Goal: Task Accomplishment & Management: Manage account settings

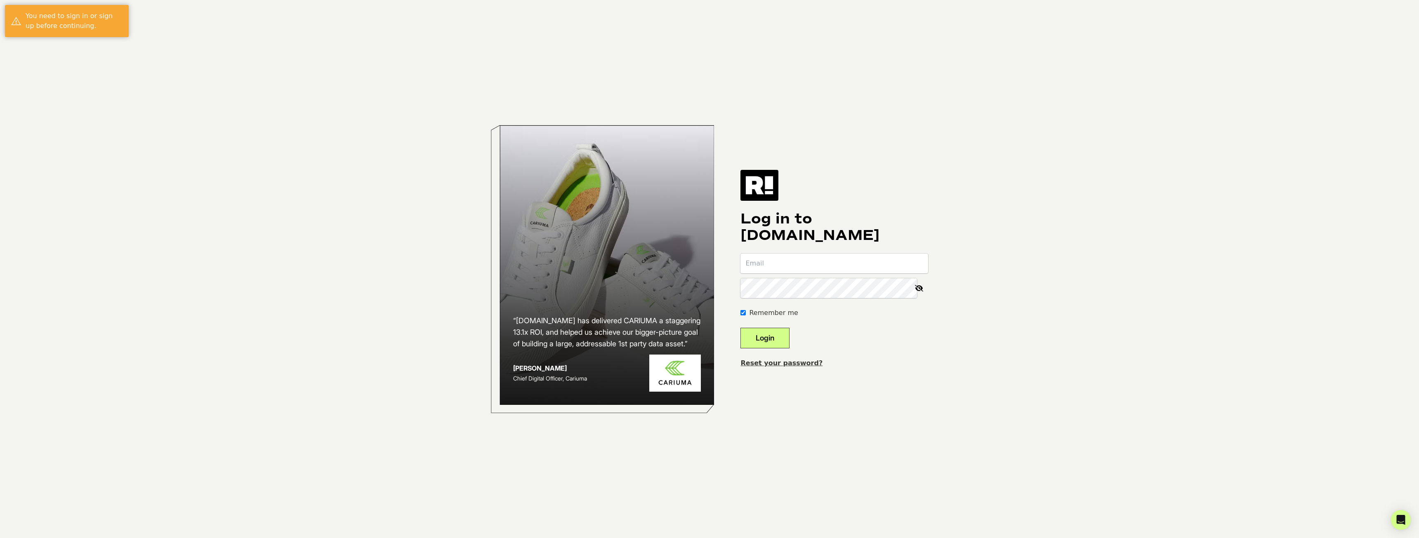
drag, startPoint x: 843, startPoint y: 274, endPoint x: 841, endPoint y: 260, distance: 13.5
click at [843, 273] on form "Remember me Login" at bounding box center [835, 301] width 188 height 95
click at [841, 260] on input "email" at bounding box center [835, 264] width 188 height 20
click at [793, 262] on input "email" at bounding box center [835, 264] width 188 height 20
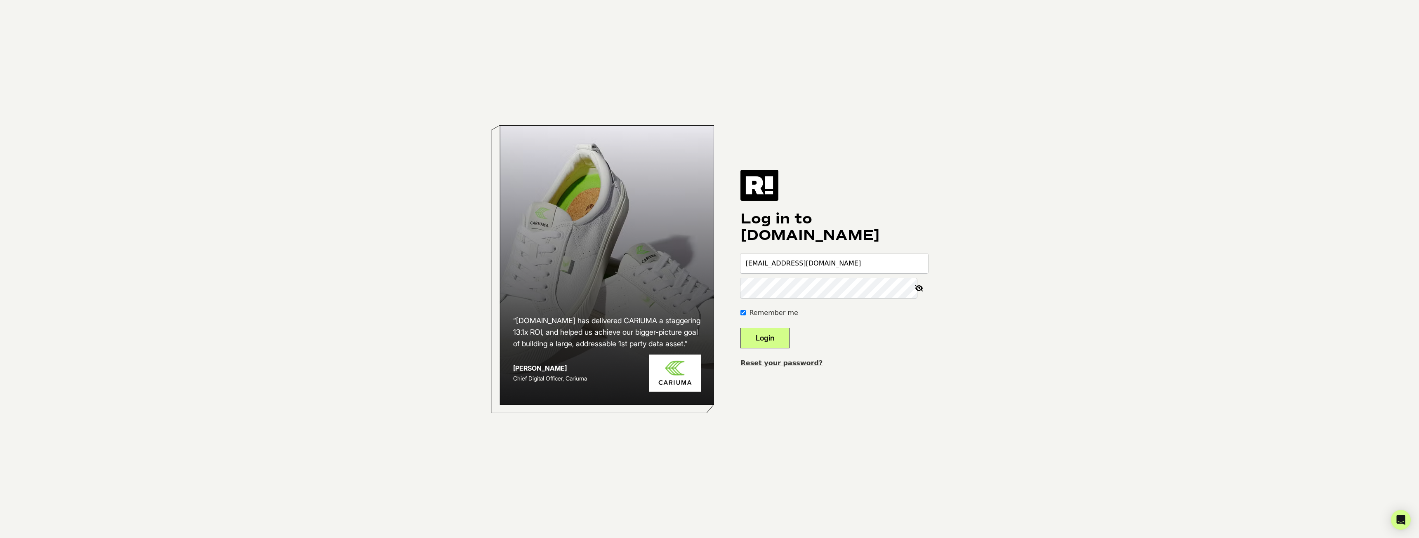
type input "info@anymeansnecessary.com"
click at [775, 345] on button "Login" at bounding box center [765, 338] width 49 height 21
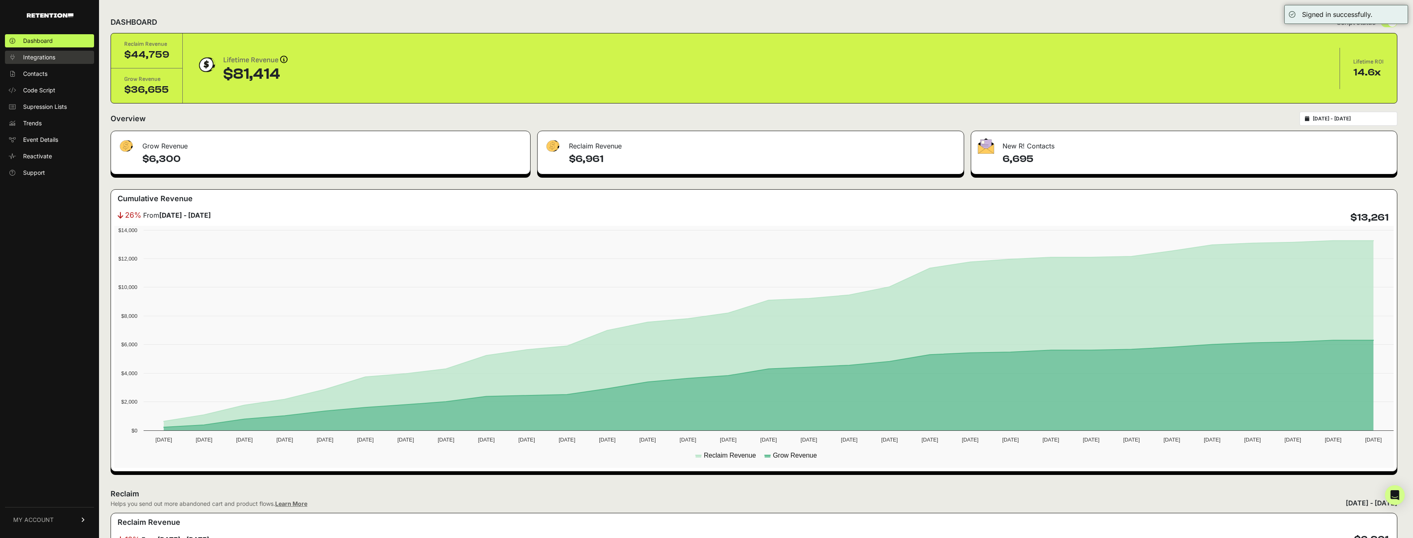
click at [35, 59] on span "Integrations" at bounding box center [39, 57] width 32 height 8
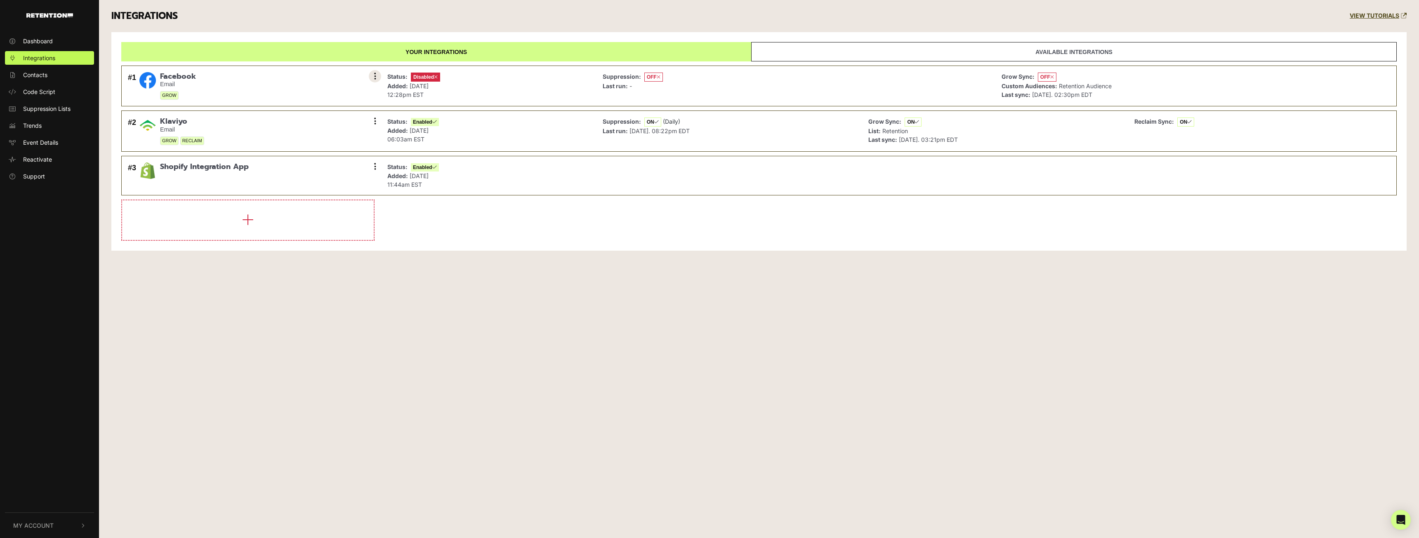
click at [373, 74] on button at bounding box center [375, 76] width 12 height 12
click at [316, 110] on link "Enable" at bounding box center [325, 113] width 78 height 19
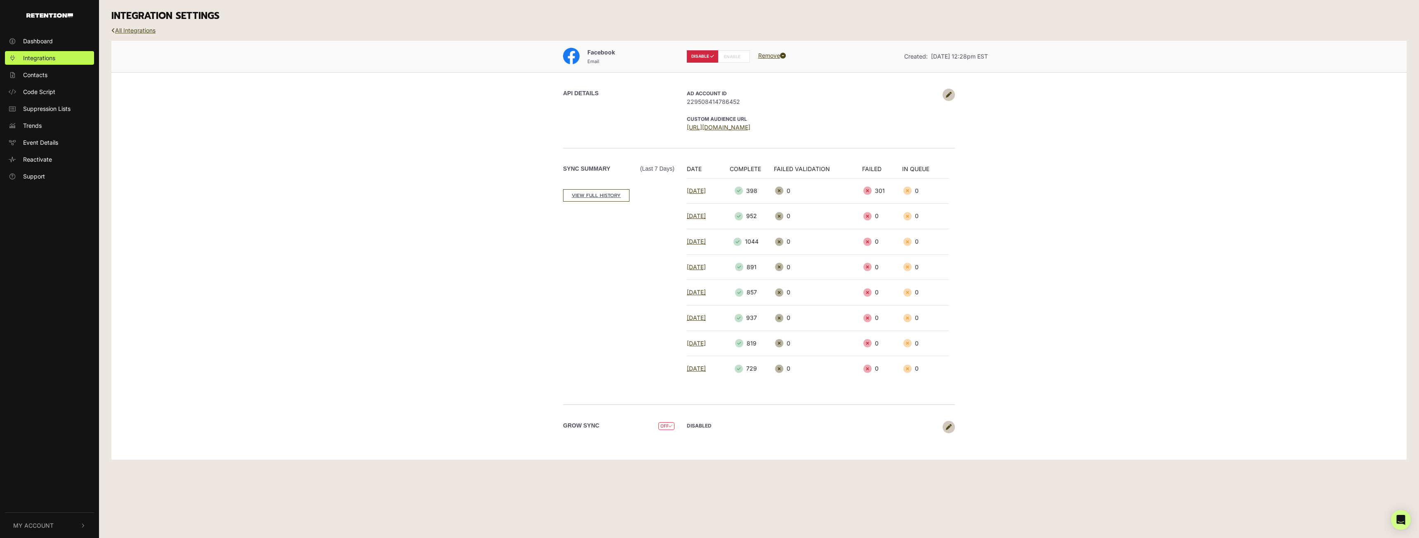
click at [734, 59] on label "ENABLE" at bounding box center [734, 56] width 32 height 12
click at [146, 22] on h3 "INTEGRATION SETTINGS" at bounding box center [759, 16] width 1296 height 12
click at [146, 25] on div "INTEGRATION SETTINGS" at bounding box center [759, 16] width 1308 height 32
click at [146, 31] on link "All Integrations" at bounding box center [133, 30] width 44 height 7
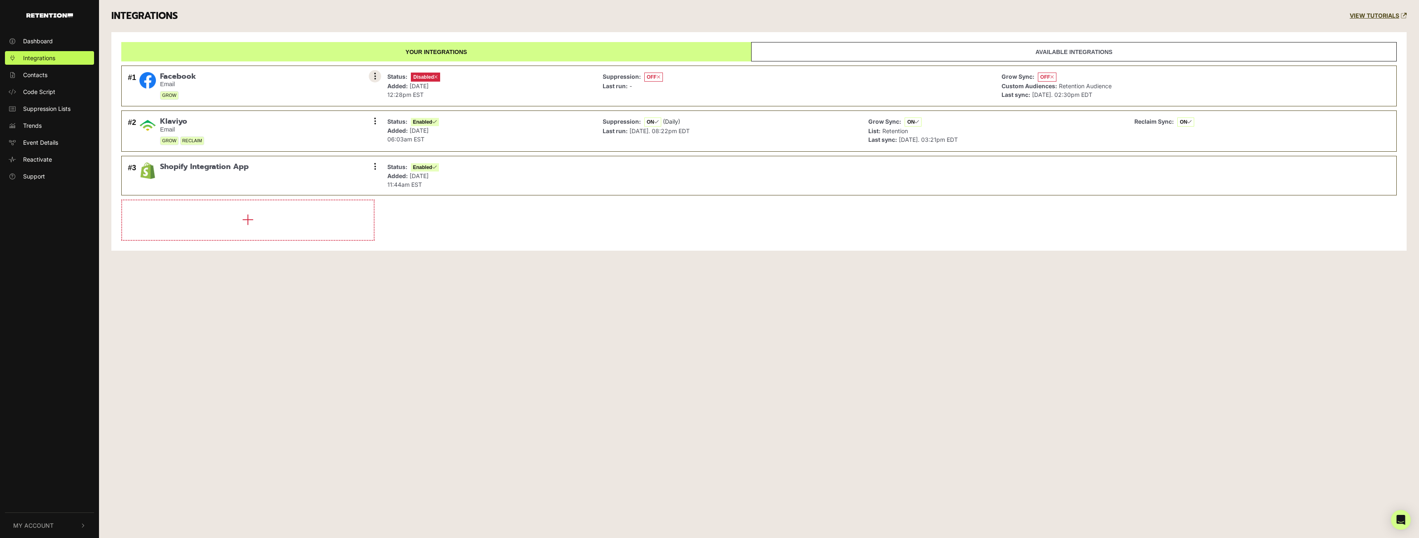
click at [373, 76] on button at bounding box center [375, 76] width 12 height 12
click at [313, 112] on link "Enable" at bounding box center [325, 113] width 78 height 19
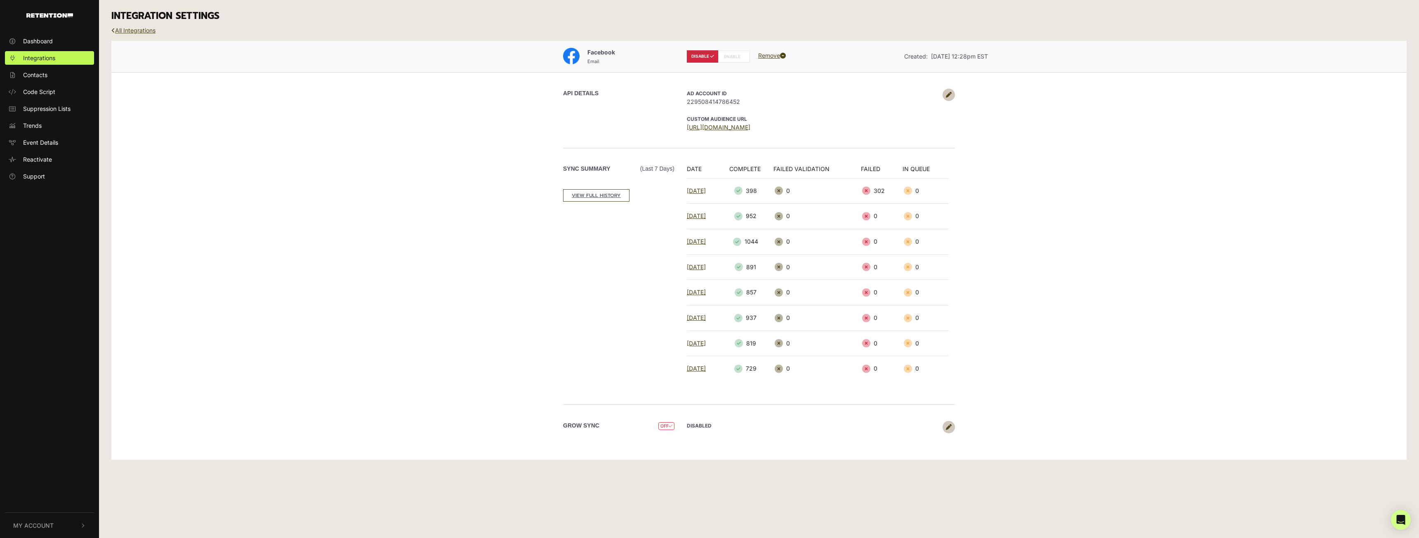
click at [737, 57] on label "ENABLE" at bounding box center [734, 56] width 32 height 12
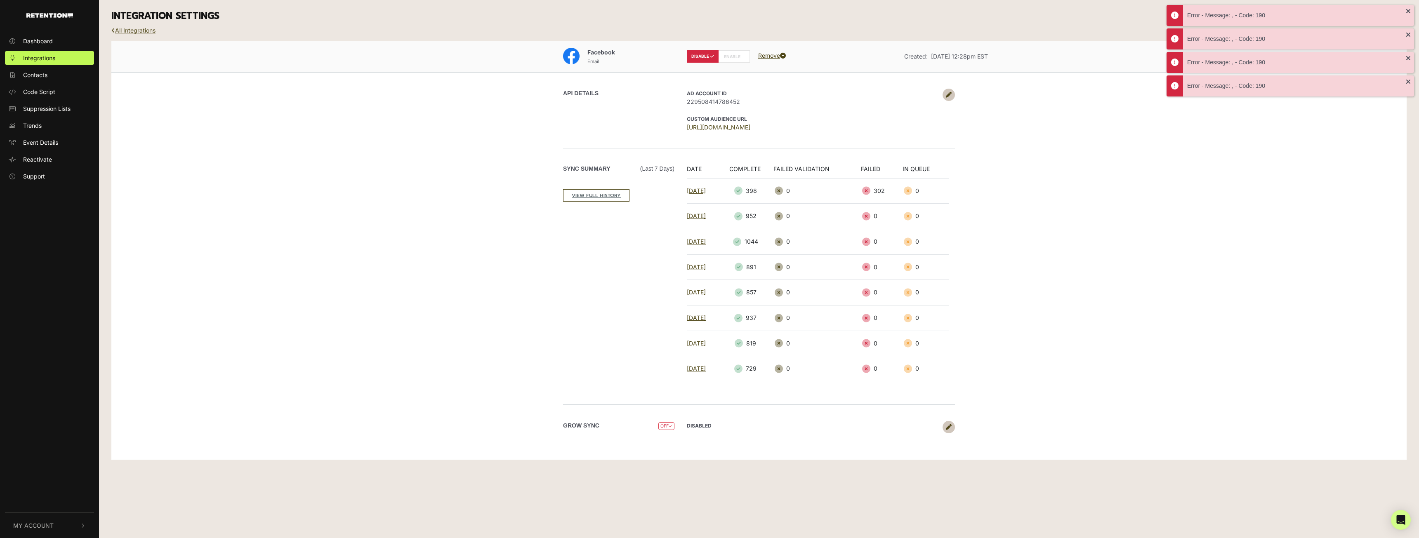
click at [709, 427] on strong "DISABLED" at bounding box center [699, 426] width 25 height 6
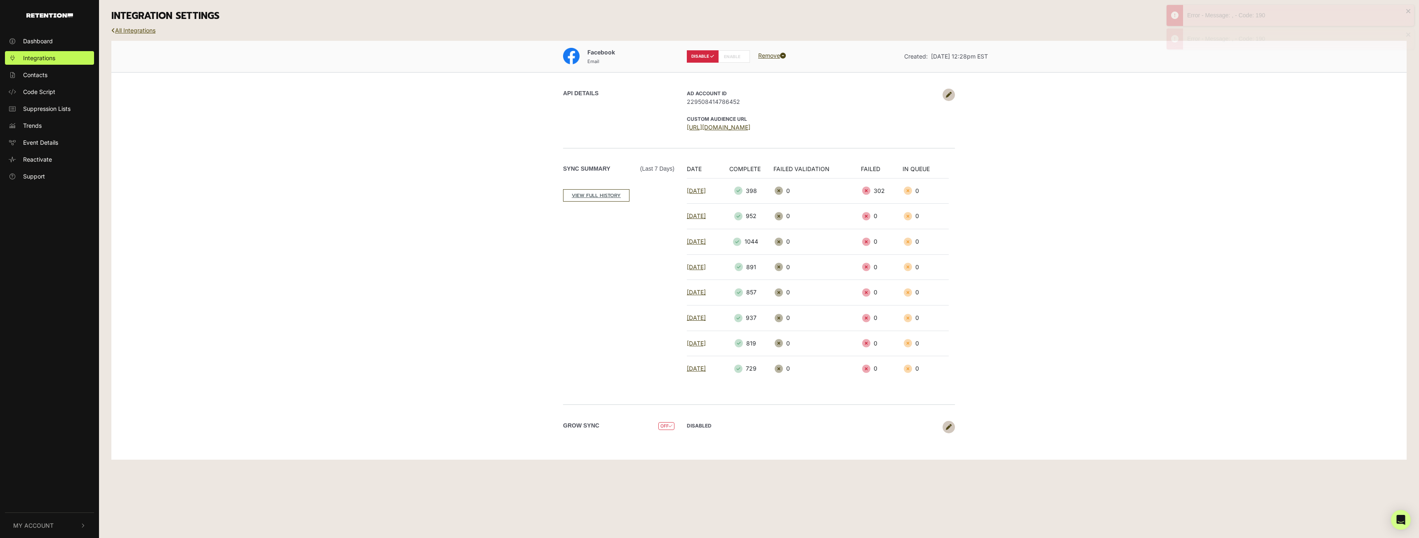
click at [138, 32] on link "All Integrations" at bounding box center [133, 30] width 44 height 7
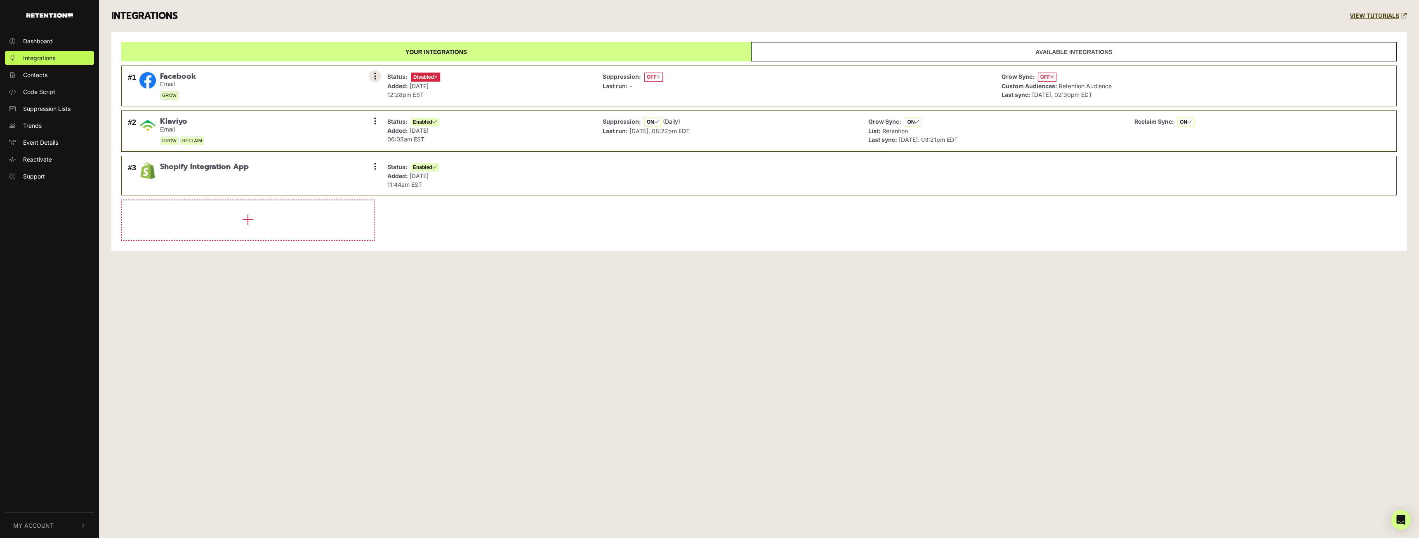
click at [374, 74] on icon at bounding box center [375, 76] width 2 height 8
click at [319, 80] on link "Settings" at bounding box center [325, 77] width 78 height 18
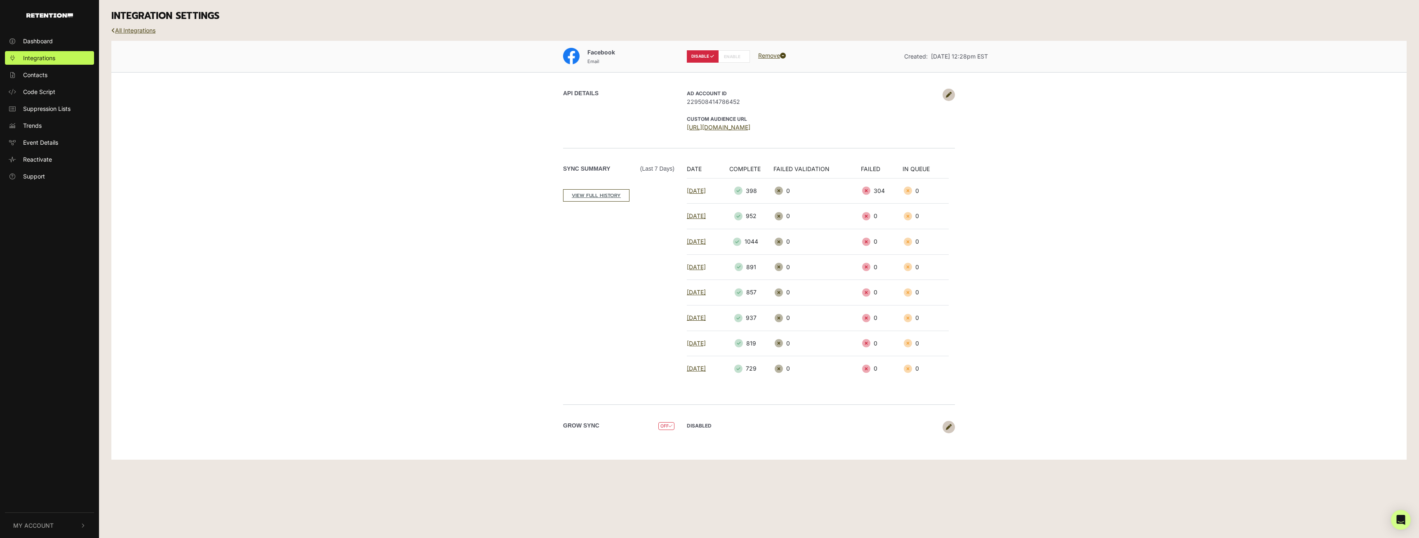
click at [704, 54] on label "DISABLE" at bounding box center [703, 56] width 32 height 12
click at [946, 101] on div "AD Account ID 229508414786452 CUSTOM AUDIENCE URL [URL][DOMAIN_NAME]" at bounding box center [818, 110] width 274 height 43
click at [949, 97] on icon at bounding box center [949, 95] width 6 height 6
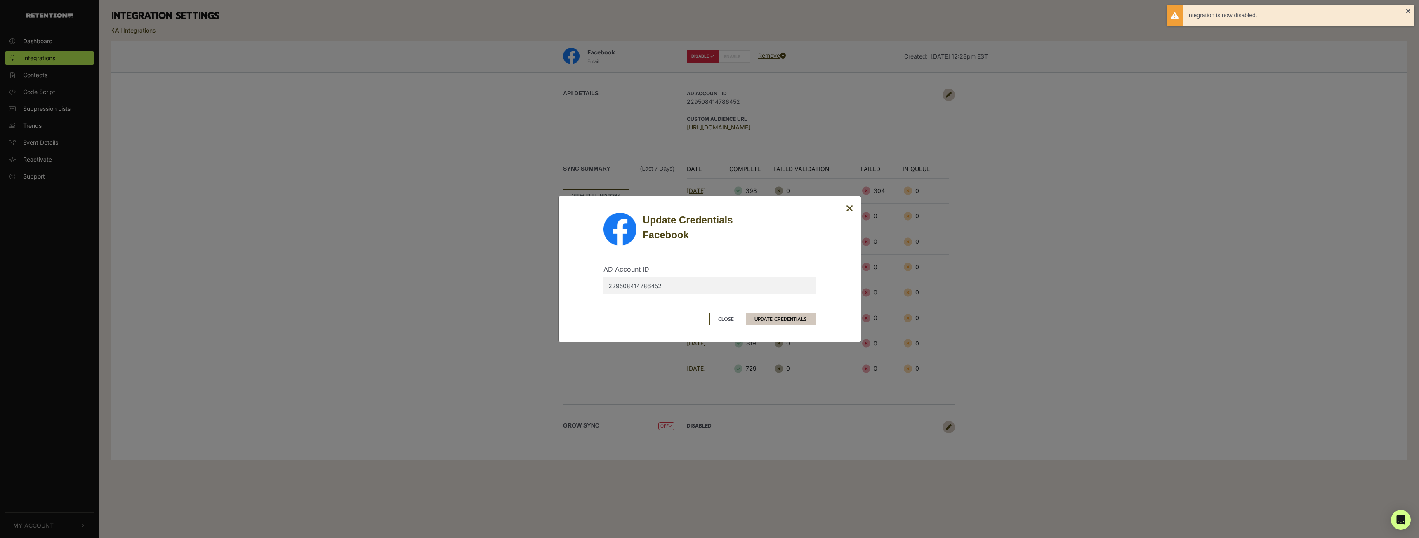
click at [774, 321] on button "UPDATE CREDENTIALS" at bounding box center [781, 319] width 70 height 12
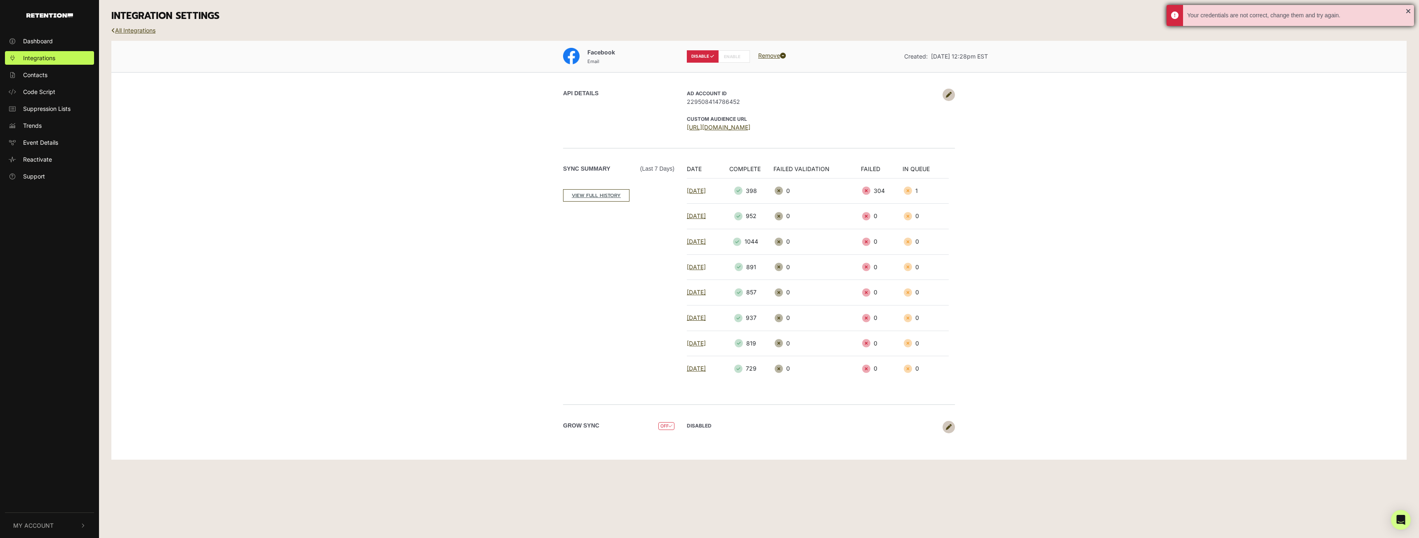
click at [1409, 14] on div "Your credentials are not correct, change them and try again." at bounding box center [1291, 15] width 248 height 21
click at [952, 97] on link at bounding box center [949, 95] width 12 height 12
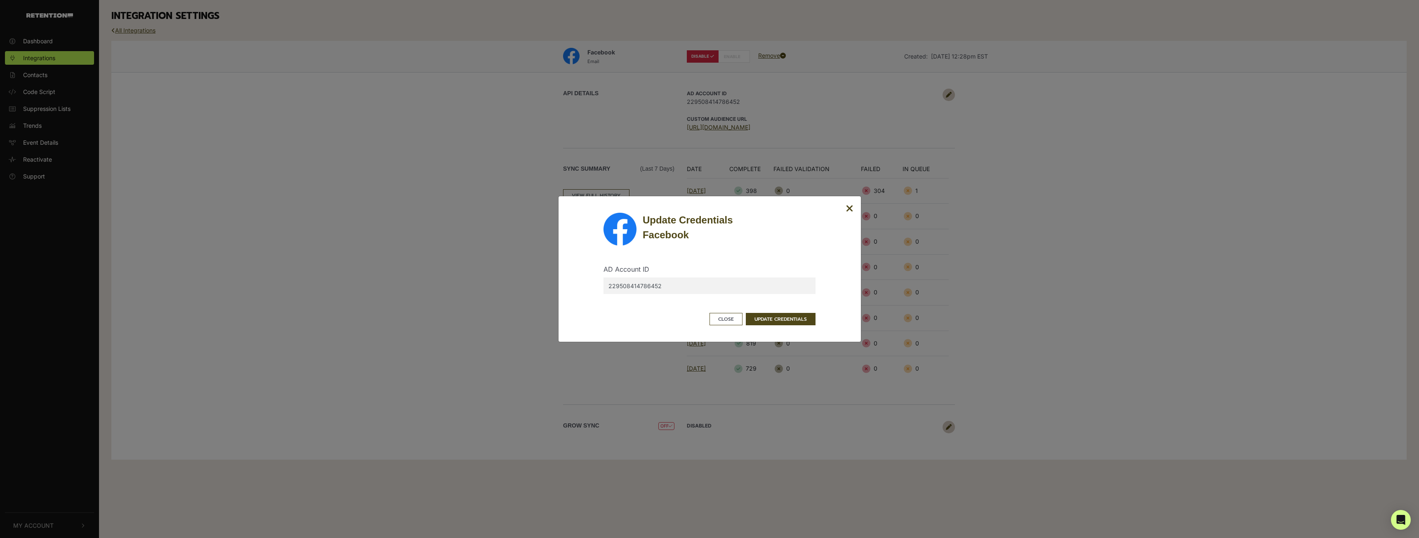
click at [666, 286] on input "229508414786452" at bounding box center [710, 286] width 212 height 17
drag, startPoint x: 692, startPoint y: 282, endPoint x: 508, endPoint y: 286, distance: 183.7
click at [508, 286] on div "Update Credentials Facebook AD Account ID 229508414786452 Close UPDATE CREDENTI…" at bounding box center [709, 269] width 1419 height 538
click at [682, 281] on input "229508414786452" at bounding box center [710, 286] width 212 height 17
drag, startPoint x: 677, startPoint y: 286, endPoint x: 553, endPoint y: 288, distance: 123.8
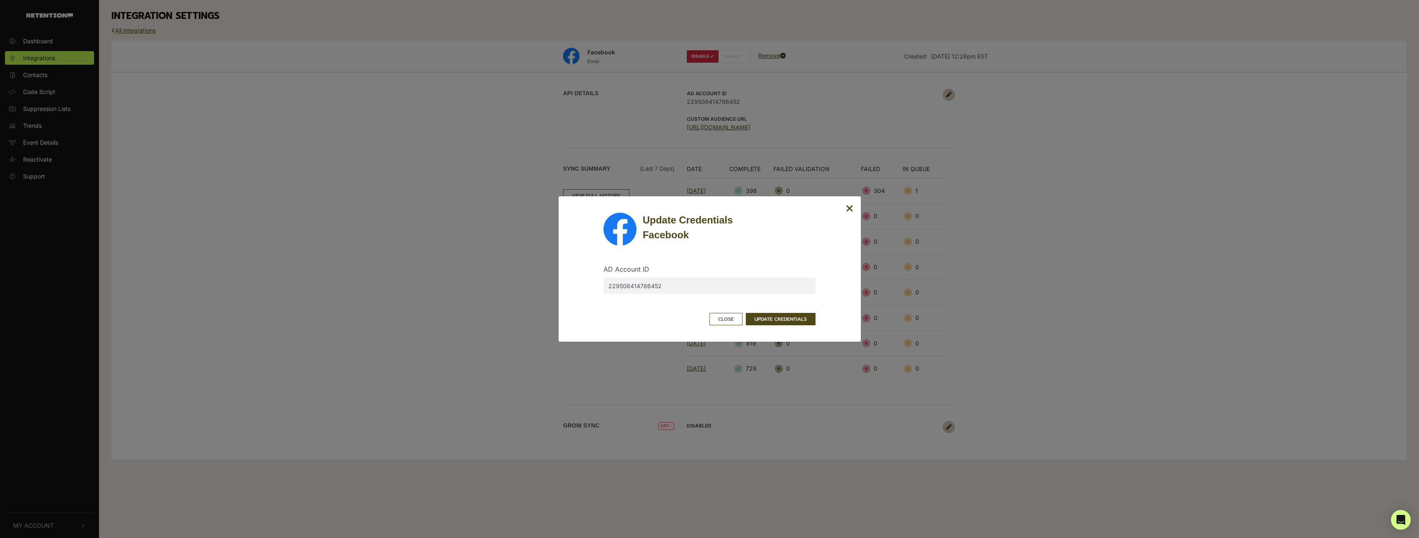
click at [553, 288] on div "Update Credentials Facebook AD Account ID 229508414786452 Close UPDATE CREDENTI…" at bounding box center [709, 269] width 1419 height 538
click at [791, 319] on button "UPDATE CREDENTIALS" at bounding box center [781, 319] width 70 height 12
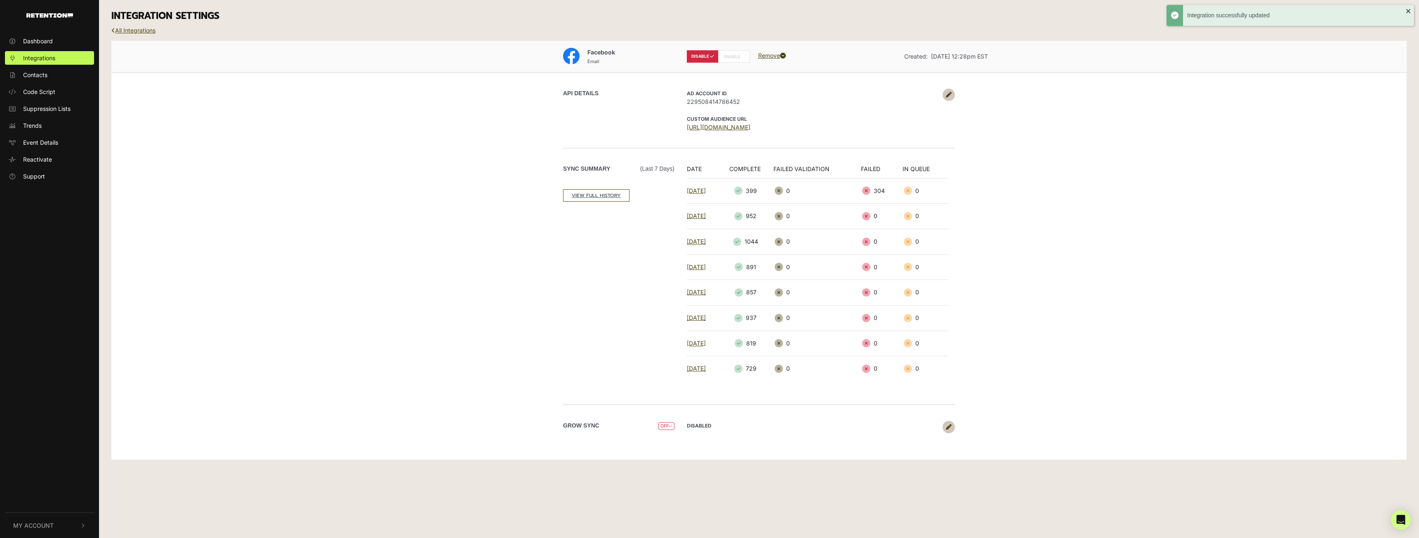
click at [729, 58] on label "ENABLE" at bounding box center [734, 56] width 32 height 12
radio input "false"
radio input "true"
click at [486, 292] on div "Facebook Email DISABLE ENABLE Remove Created: Feb 20, 2025 12:28pm EST API DETA…" at bounding box center [759, 250] width 1296 height 419
drag, startPoint x: 690, startPoint y: 423, endPoint x: 695, endPoint y: 424, distance: 5.5
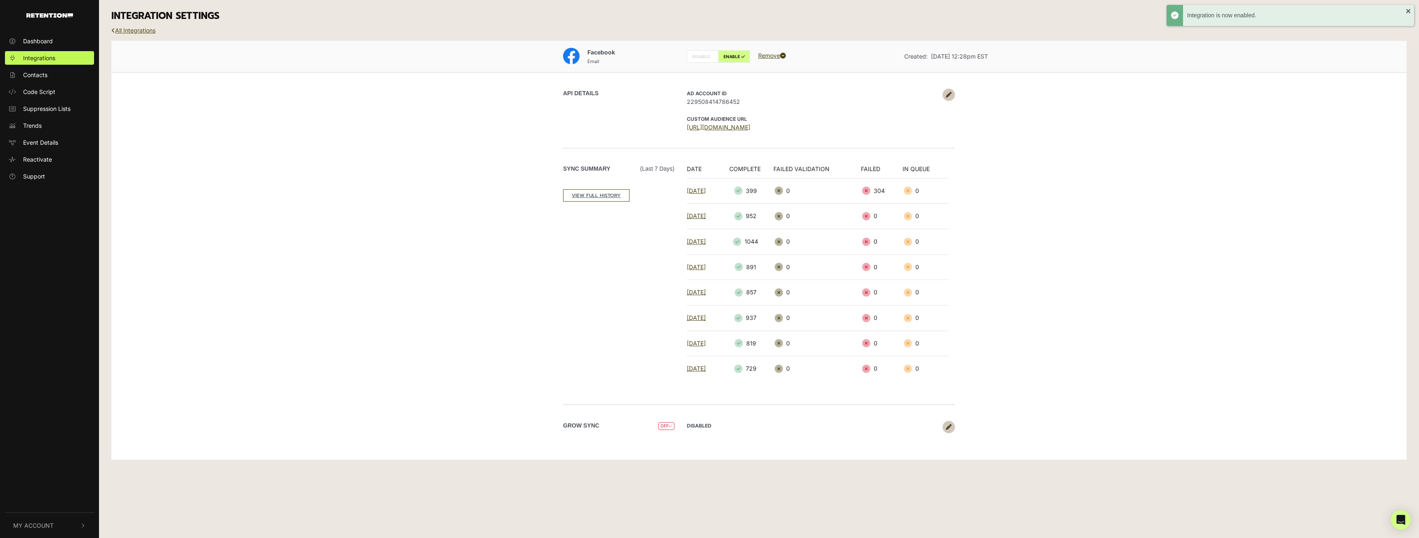
click at [690, 423] on strong "DISABLED" at bounding box center [699, 426] width 25 height 6
click at [947, 427] on icon at bounding box center [949, 428] width 6 height 6
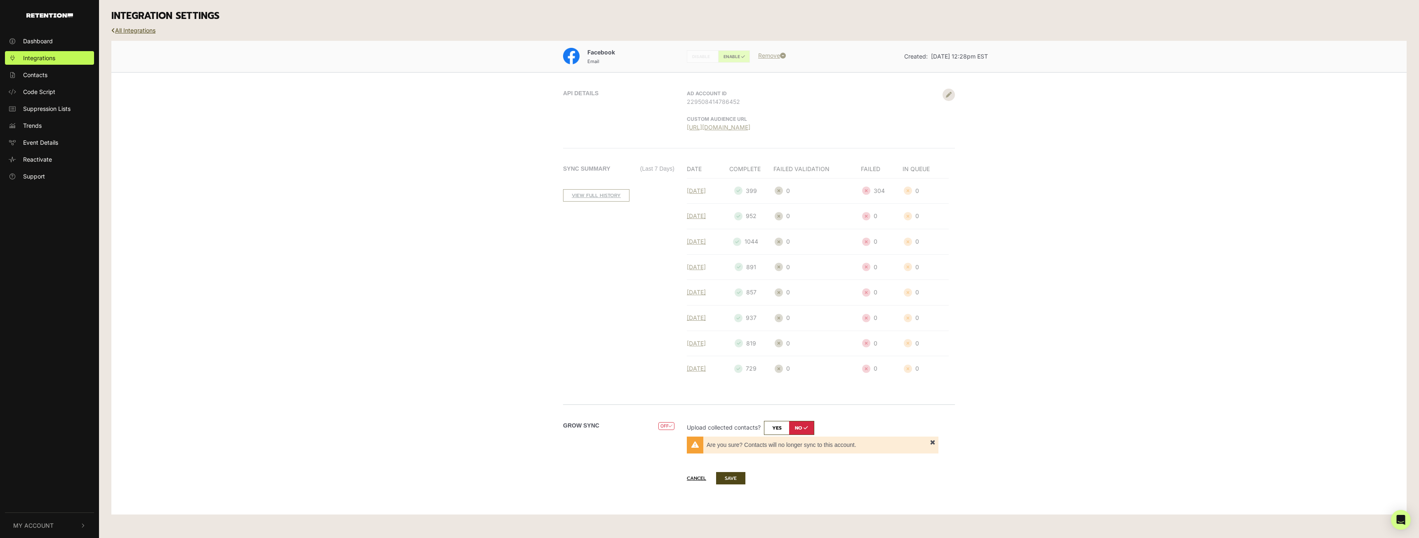
click at [785, 428] on input "checkbox" at bounding box center [789, 428] width 50 height 14
checkbox input "true"
click at [729, 475] on button "SAVE" at bounding box center [730, 474] width 29 height 12
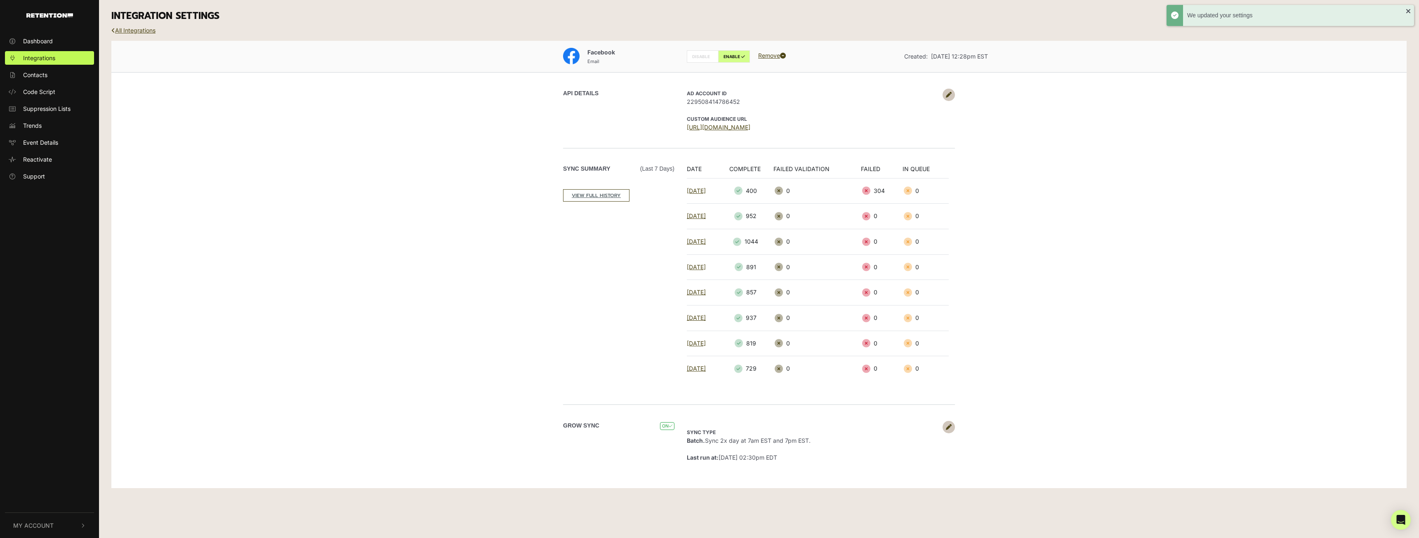
click at [558, 307] on div "Sync Summary (Last 7 days) VIEW FULL HISTORY DATE COMPLETE FAILED VALIDATION FA…" at bounding box center [759, 276] width 470 height 257
click at [141, 31] on link "All Integrations" at bounding box center [133, 30] width 44 height 7
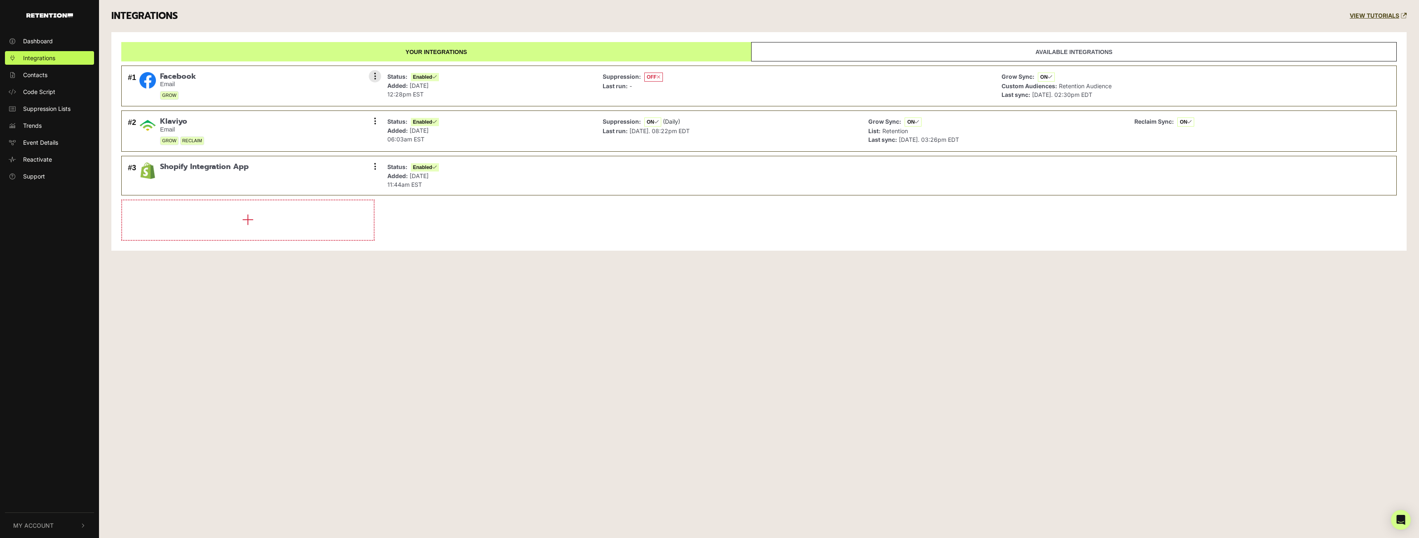
click at [652, 79] on span "OFF" at bounding box center [654, 77] width 19 height 9
click at [660, 75] on icon at bounding box center [659, 77] width 4 height 5
click at [653, 120] on span "ON" at bounding box center [653, 122] width 17 height 9
click at [516, 83] on div "Status: Enabled Added: Feb 20, 2025 12:28pm EST" at bounding box center [488, 86] width 211 height 32
click at [374, 73] on icon at bounding box center [375, 76] width 2 height 8
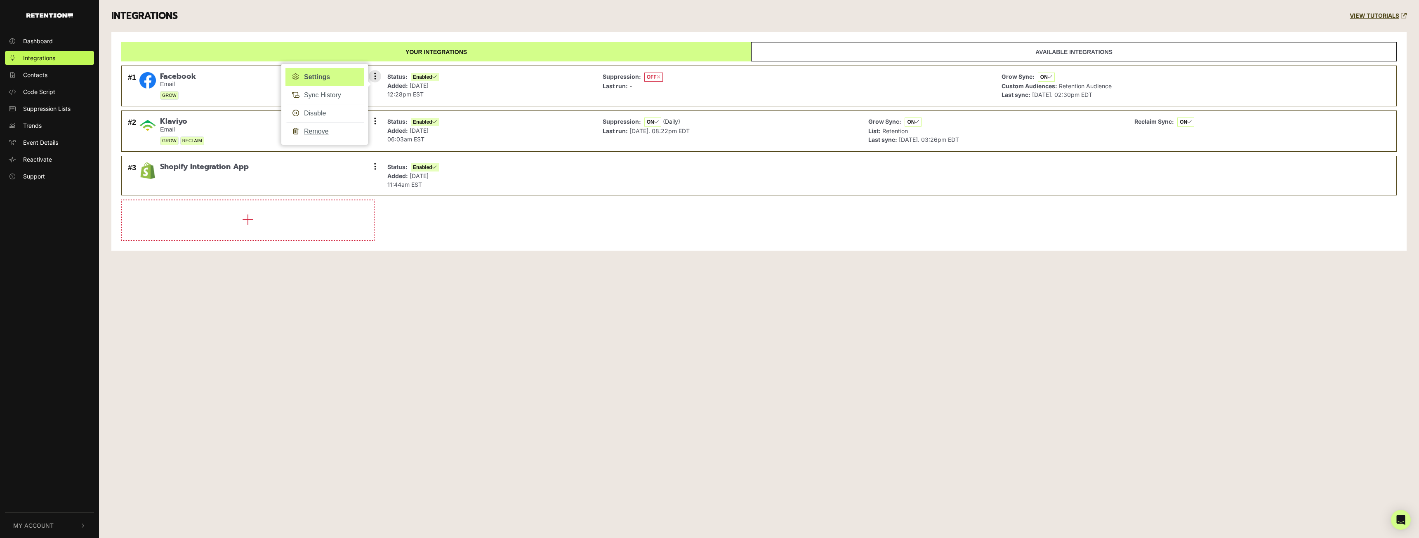
click at [320, 74] on link "Settings" at bounding box center [325, 77] width 78 height 18
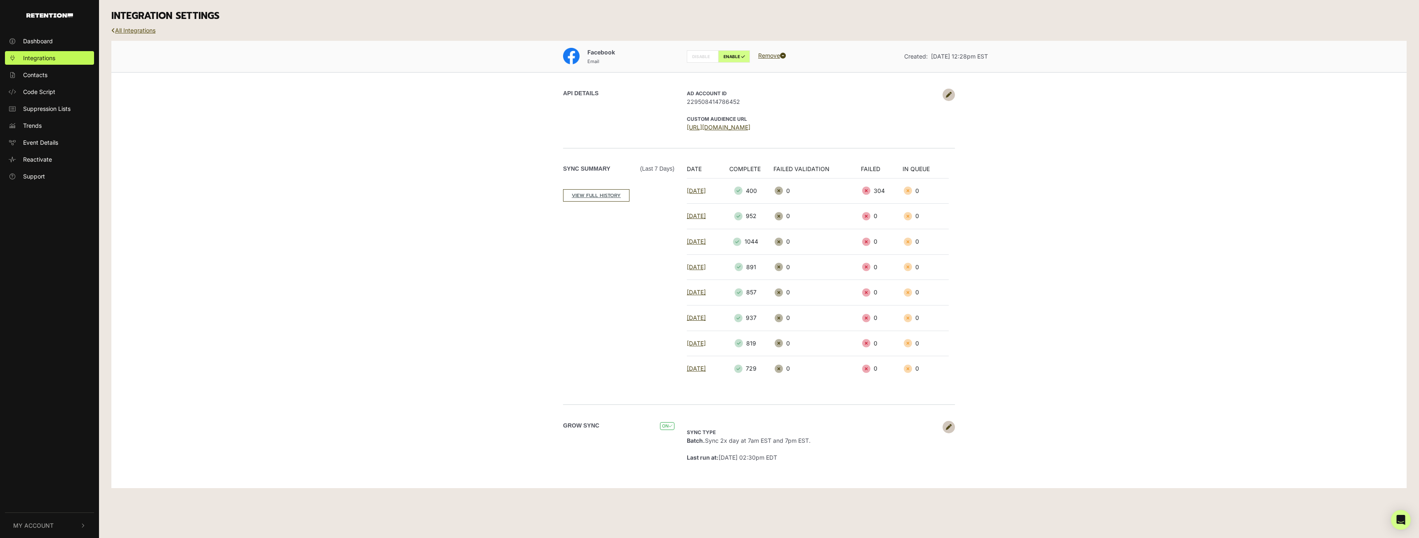
click at [133, 32] on link "All Integrations" at bounding box center [133, 30] width 44 height 7
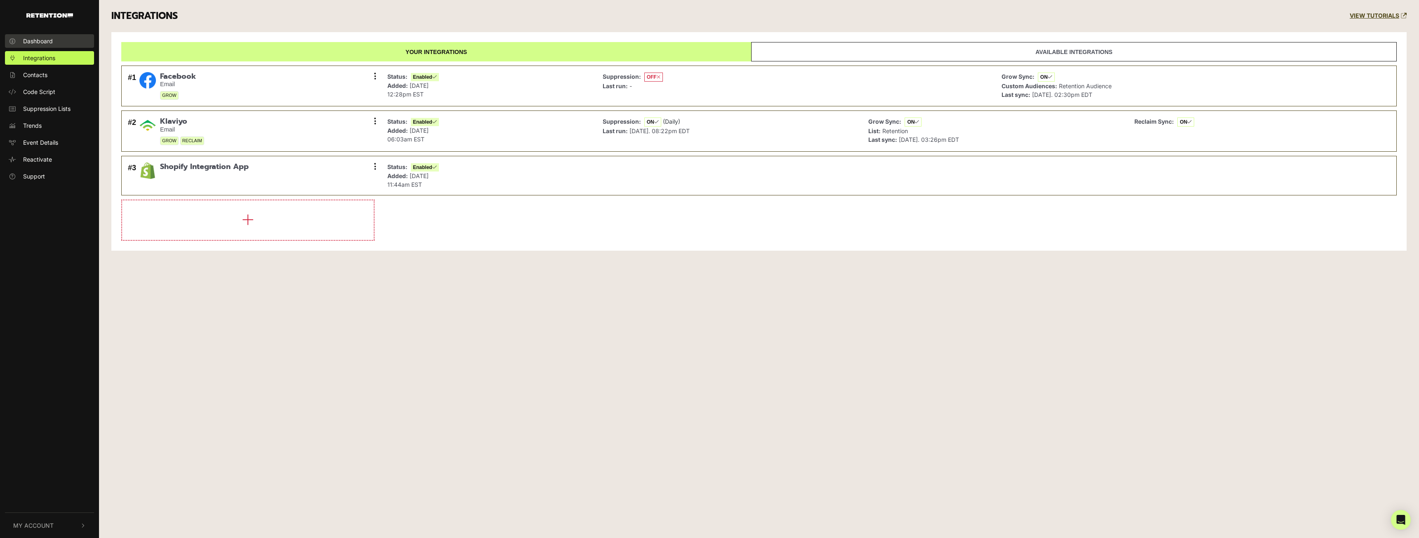
click at [54, 44] on link "Dashboard" at bounding box center [49, 41] width 89 height 14
